Goal: Communication & Community: Share content

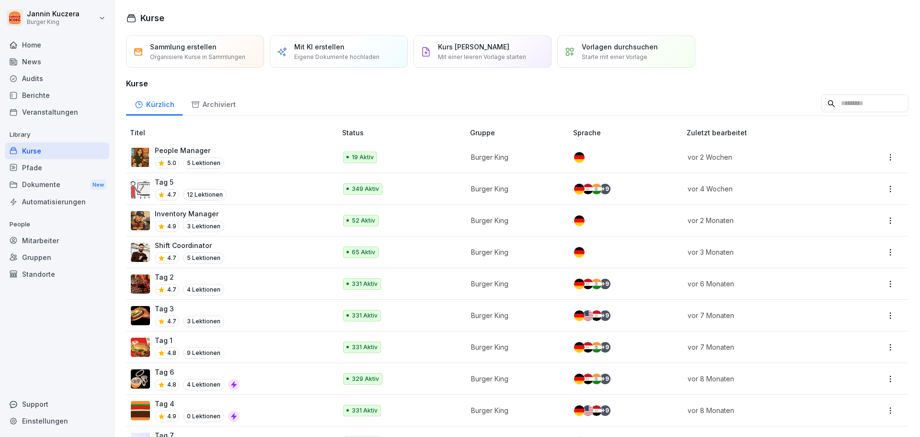
click at [48, 64] on div "News" at bounding box center [57, 61] width 105 height 17
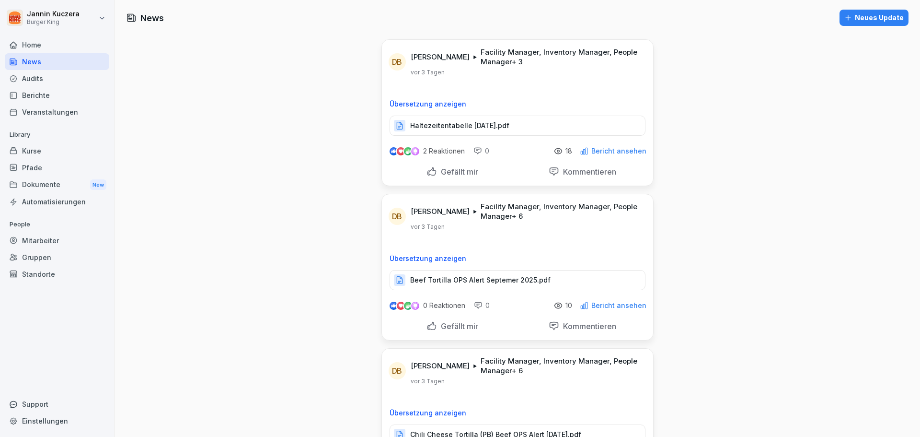
click at [871, 21] on div "Neues Update" at bounding box center [874, 17] width 59 height 11
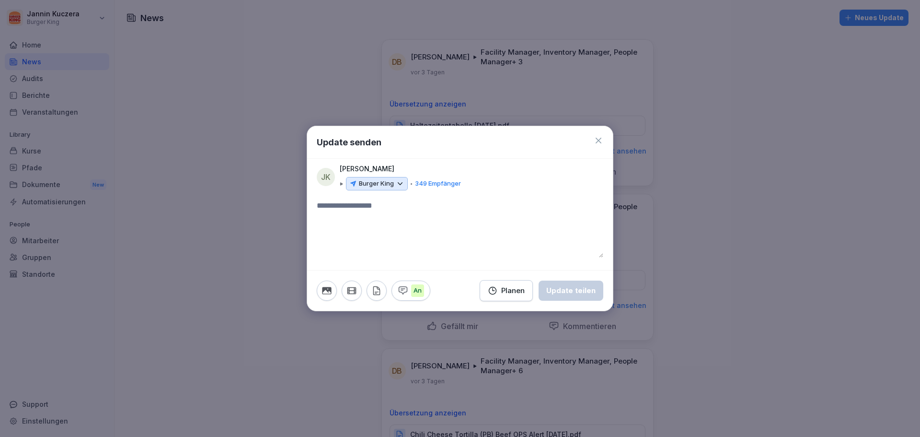
click at [399, 185] on icon at bounding box center [400, 183] width 9 height 9
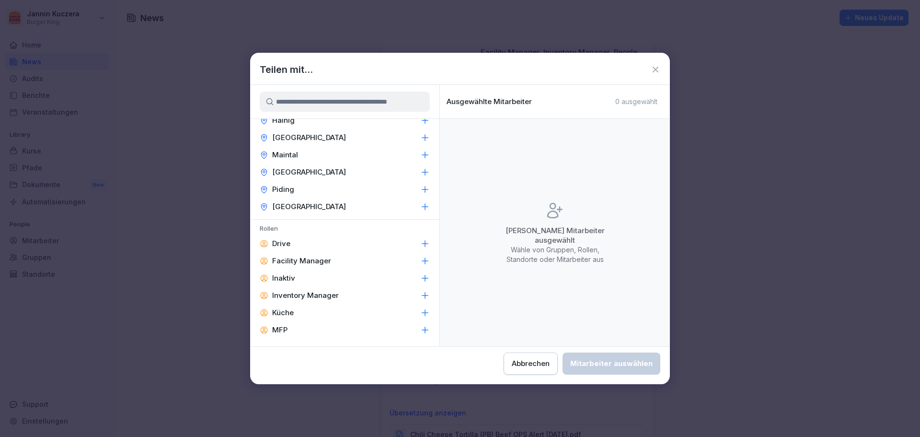
scroll to position [384, 0]
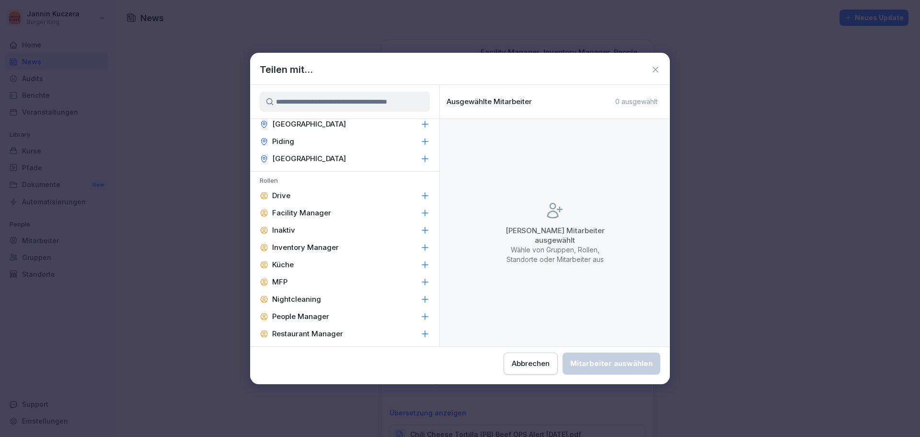
click at [330, 211] on div "Facility Manager" at bounding box center [344, 212] width 189 height 17
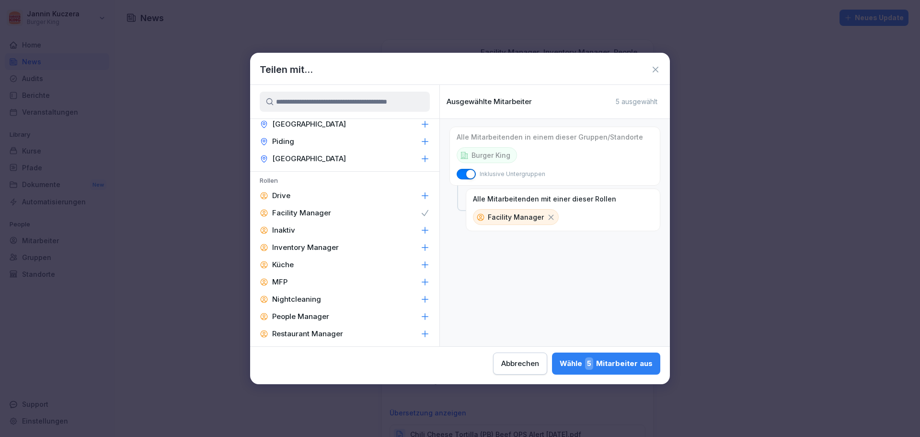
click at [329, 251] on p "Inventory Manager" at bounding box center [305, 248] width 67 height 10
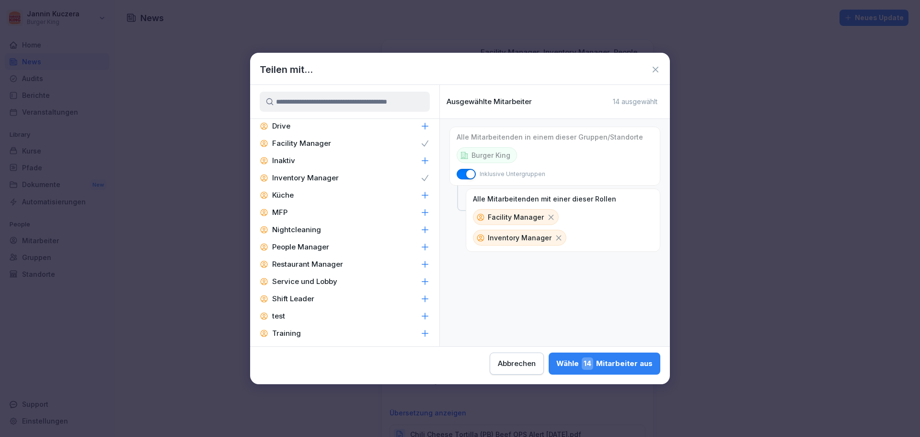
scroll to position [458, 0]
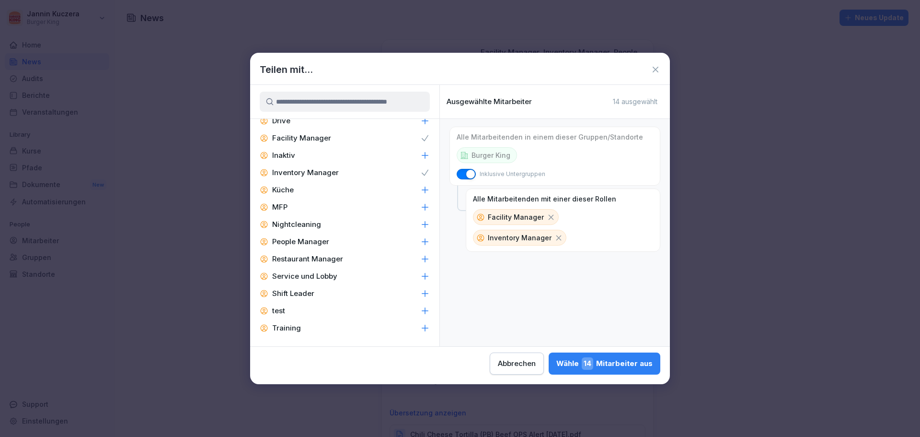
click at [362, 241] on div "People Manager" at bounding box center [344, 241] width 189 height 17
click at [347, 257] on div "Restaurant Manager" at bounding box center [344, 258] width 189 height 17
click at [289, 288] on div "Shift Leader" at bounding box center [344, 293] width 189 height 17
click at [609, 361] on div "Wähle 59 Mitarbeiter aus" at bounding box center [604, 363] width 98 height 12
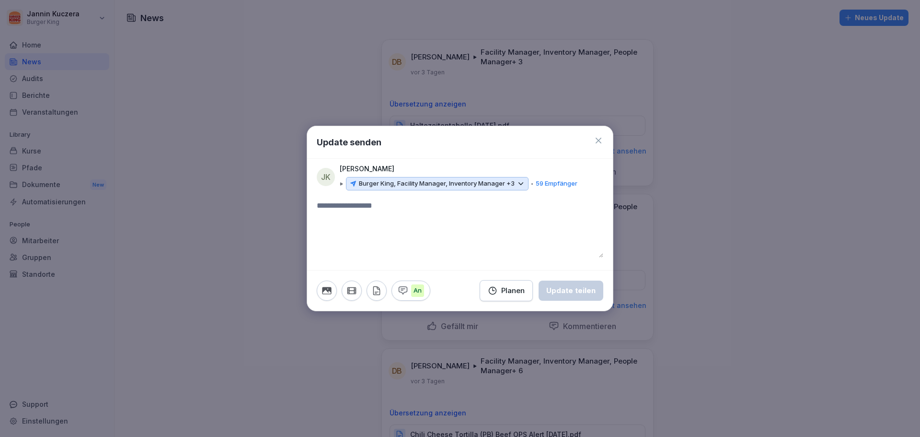
click at [362, 214] on textarea at bounding box center [460, 229] width 287 height 58
click at [586, 293] on div "Update teilen" at bounding box center [571, 290] width 49 height 11
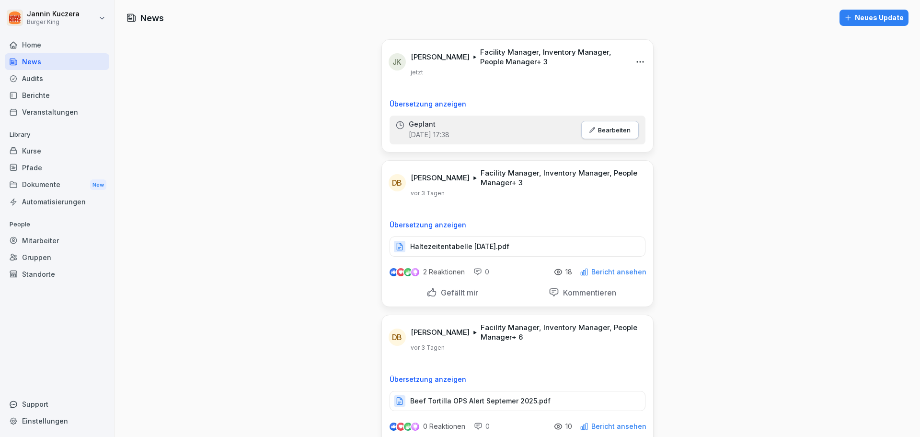
click at [613, 136] on button "Bearbeiten" at bounding box center [611, 130] width 58 height 18
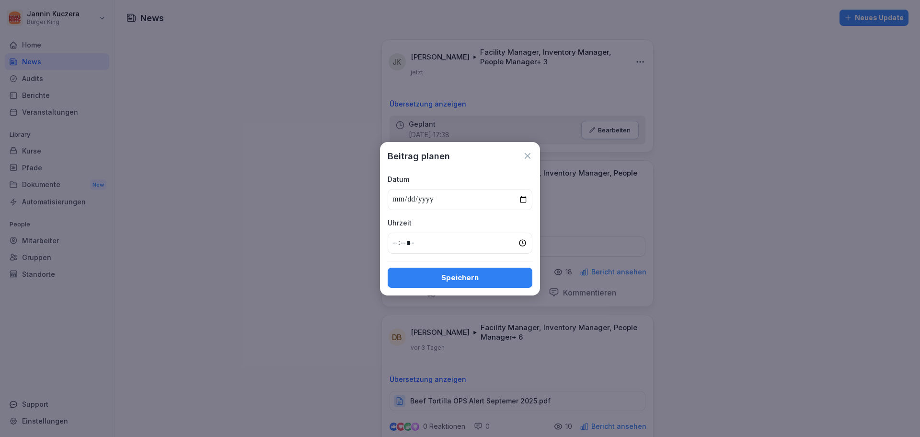
click at [525, 156] on icon at bounding box center [528, 156] width 10 height 10
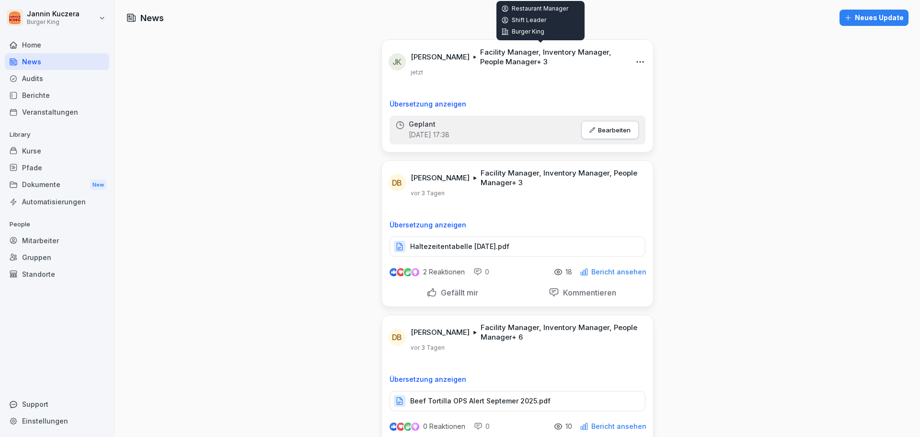
click at [511, 56] on p "Facility Manager, Inventory Manager, People Manager + 3" at bounding box center [552, 56] width 144 height 19
click at [634, 61] on html "[PERSON_NAME] Burger King Home News Audits Berichte Veranstaltungen Library Kur…" at bounding box center [460, 218] width 920 height 437
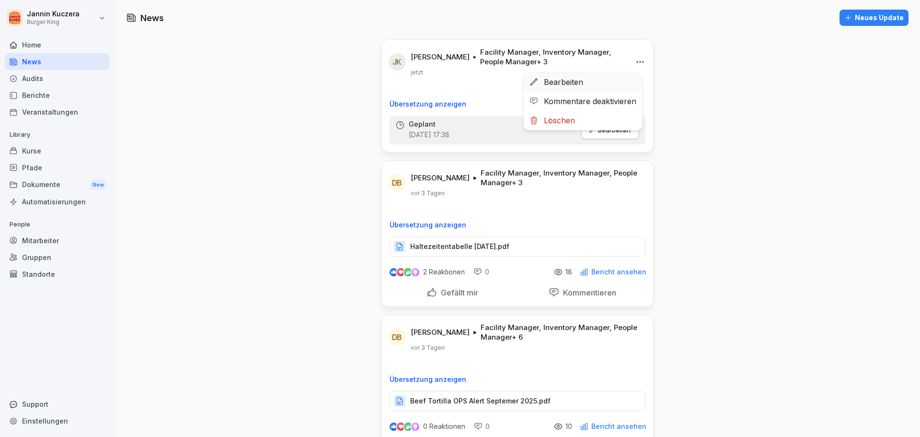
click at [555, 86] on div "Bearbeiten" at bounding box center [583, 81] width 118 height 19
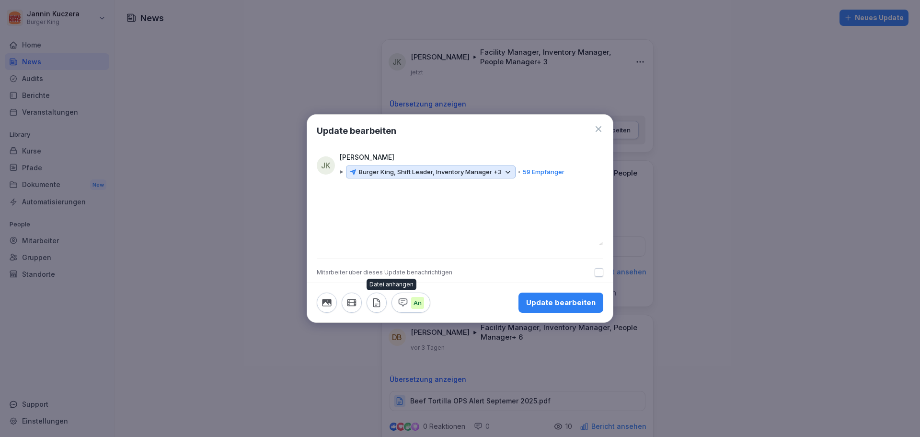
click at [375, 302] on icon "button" at bounding box center [377, 302] width 11 height 11
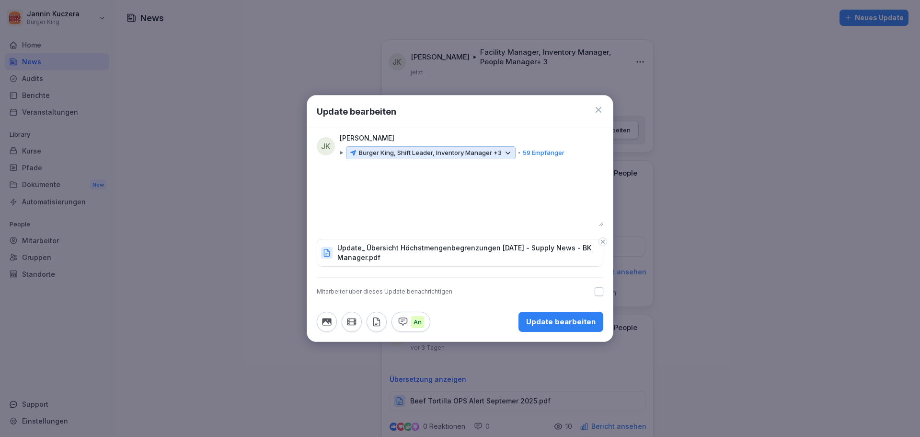
click at [577, 324] on div "Update bearbeiten" at bounding box center [561, 321] width 70 height 11
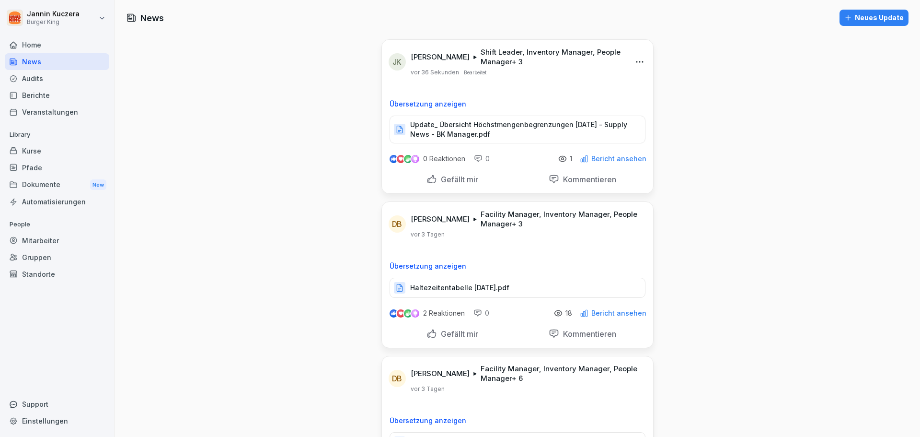
click at [602, 156] on p "Bericht ansehen" at bounding box center [619, 159] width 55 height 8
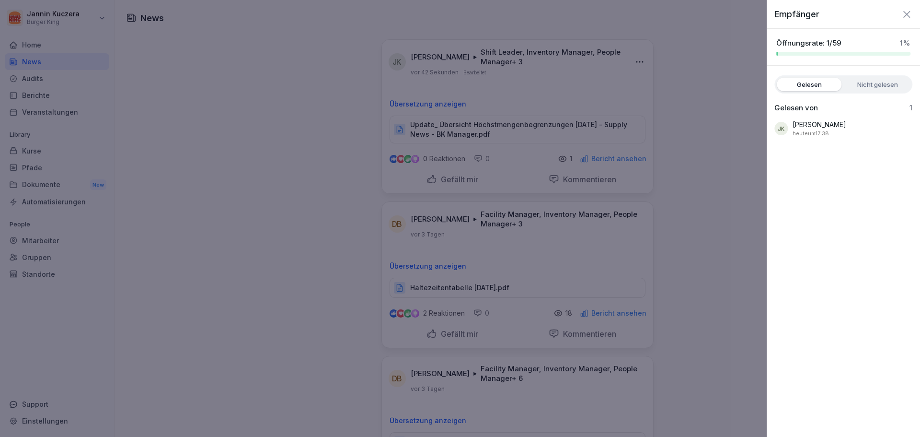
click at [710, 183] on div at bounding box center [460, 218] width 920 height 437
